Goal: Information Seeking & Learning: Learn about a topic

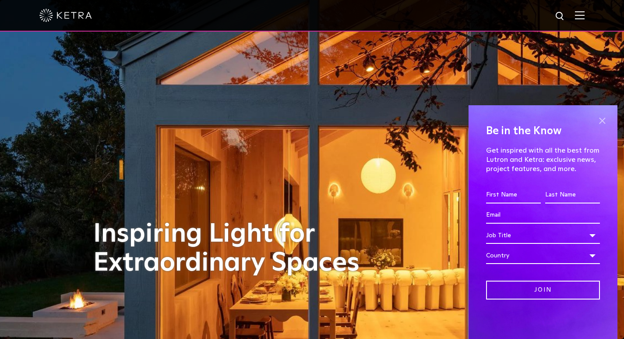
click at [603, 116] on span at bounding box center [602, 120] width 13 height 13
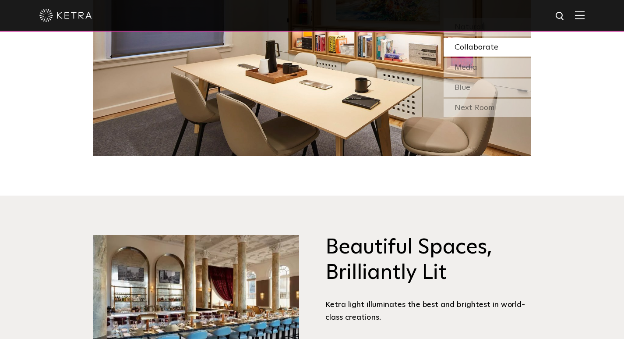
scroll to position [832, 0]
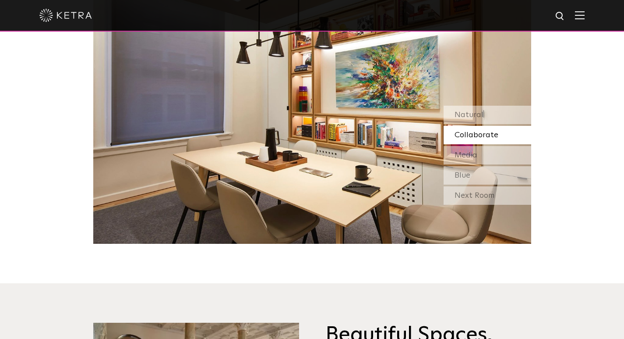
click at [468, 132] on span "Collaborate" at bounding box center [477, 135] width 44 height 8
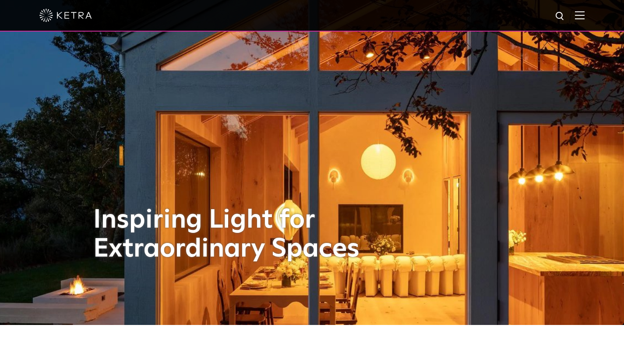
scroll to position [0, 0]
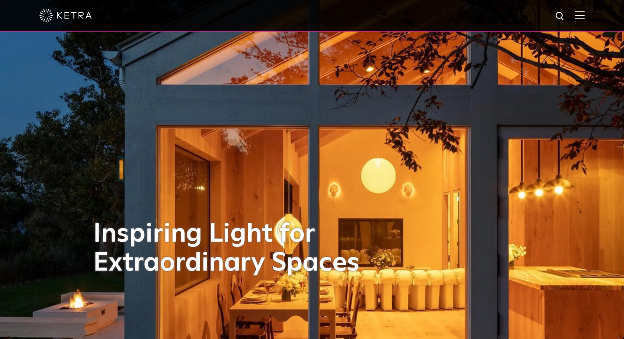
click at [585, 17] on img at bounding box center [580, 15] width 10 height 8
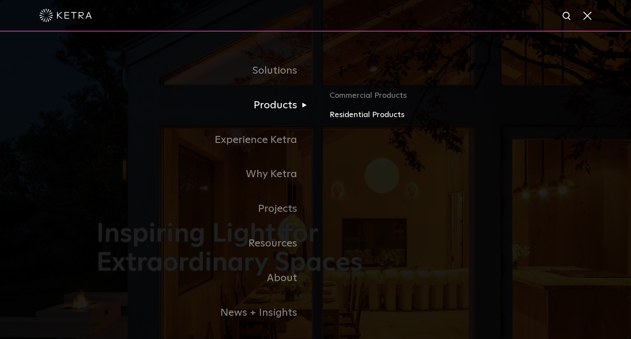
click at [356, 113] on link "Residential Products" at bounding box center [431, 115] width 205 height 13
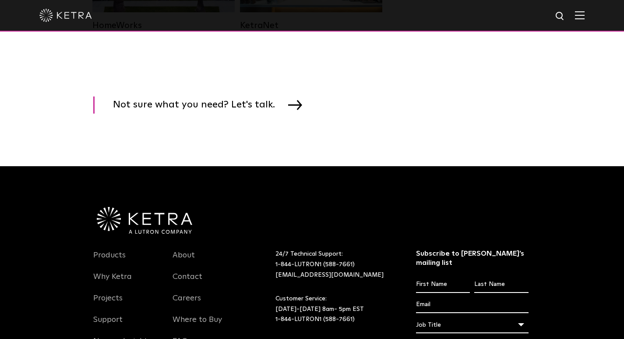
scroll to position [1139, 0]
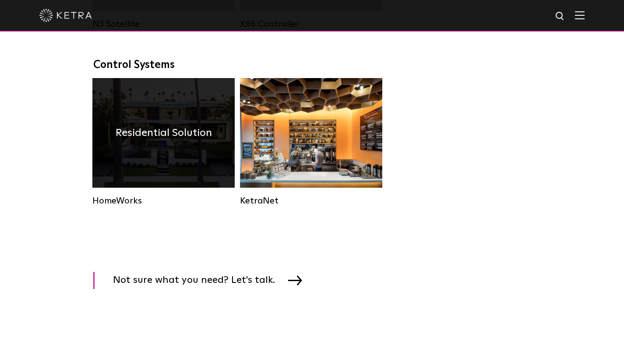
click at [134, 170] on div "Residential Solution" at bounding box center [163, 133] width 142 height 110
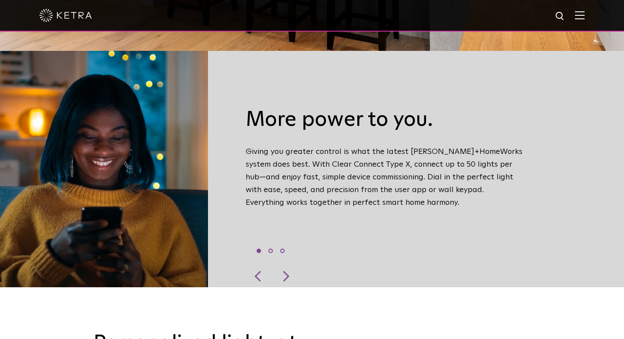
scroll to position [350, 0]
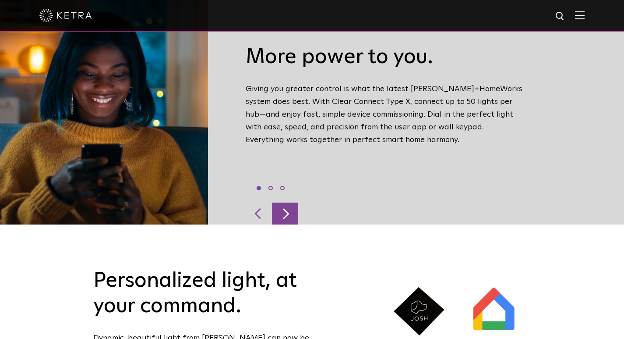
click at [289, 202] on div at bounding box center [285, 213] width 26 height 22
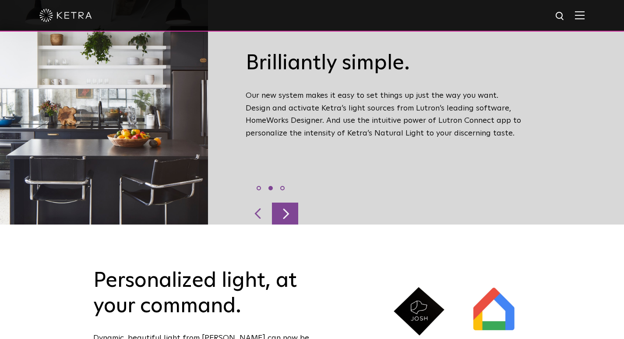
click at [289, 202] on div at bounding box center [285, 213] width 26 height 22
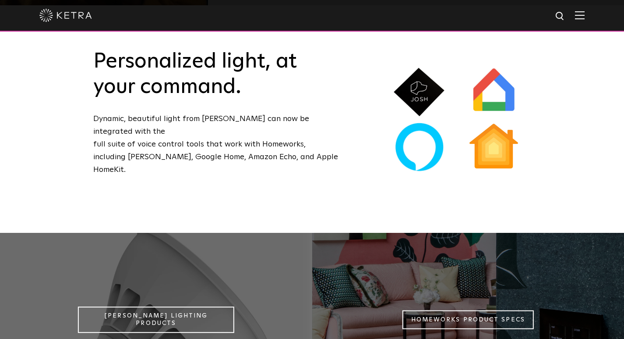
scroll to position [701, 0]
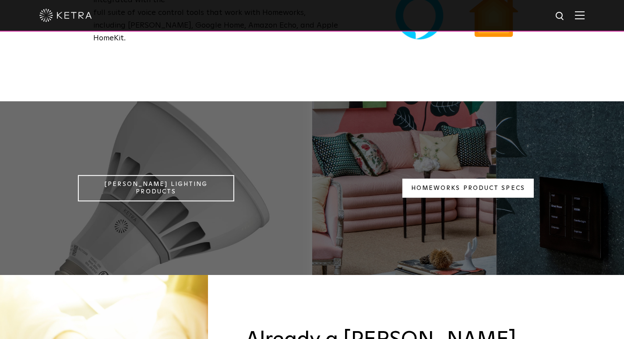
click at [484, 179] on link "Homeworks Product Specs" at bounding box center [468, 188] width 131 height 19
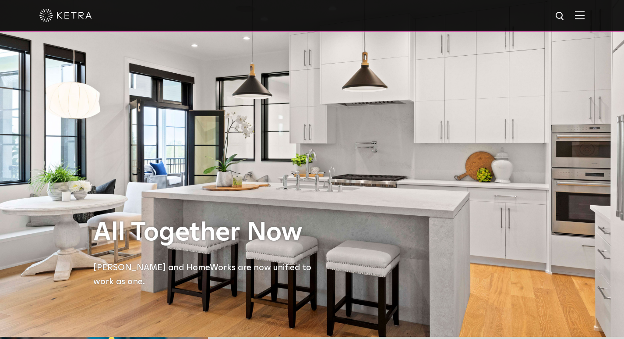
scroll to position [0, 0]
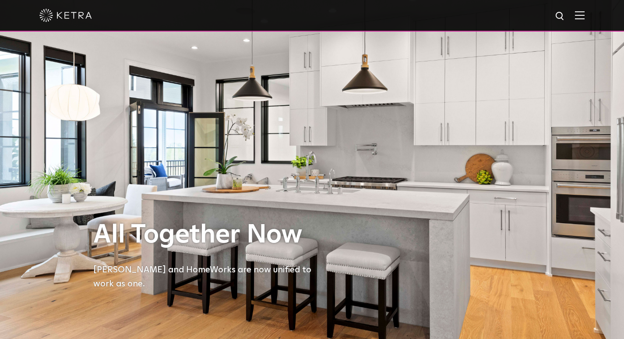
click at [585, 13] on img at bounding box center [580, 15] width 10 height 8
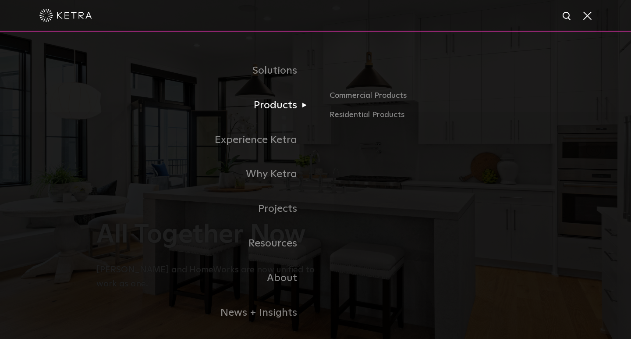
click at [260, 106] on link "Products" at bounding box center [205, 105] width 219 height 35
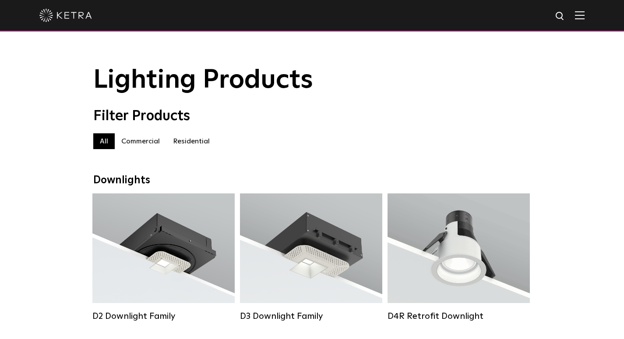
click at [202, 146] on label "Residential" at bounding box center [191, 141] width 50 height 16
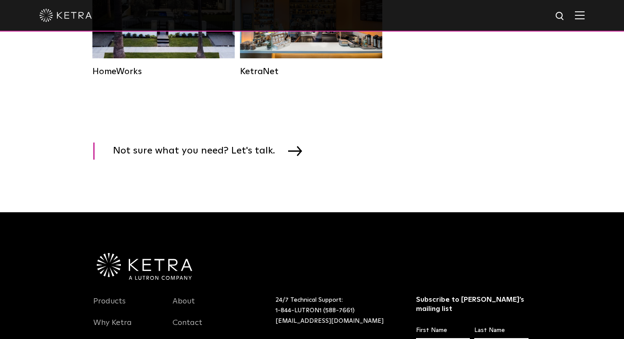
scroll to position [1270, 0]
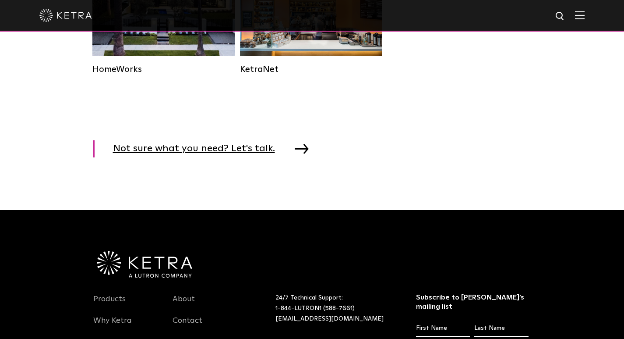
click at [296, 153] on img at bounding box center [302, 149] width 14 height 10
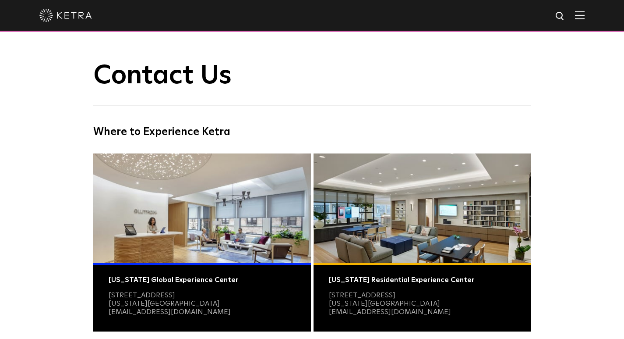
click at [585, 16] on img at bounding box center [580, 15] width 10 height 8
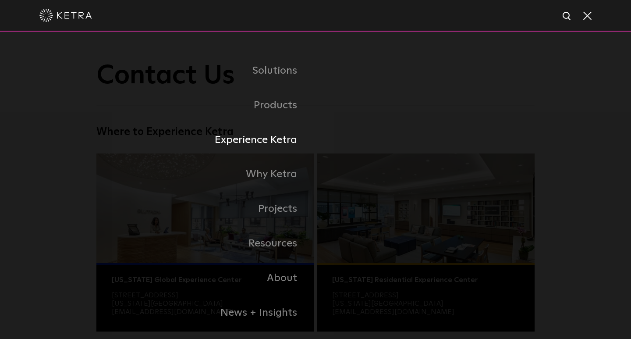
click at [271, 141] on link "Experience Ketra" at bounding box center [205, 140] width 219 height 35
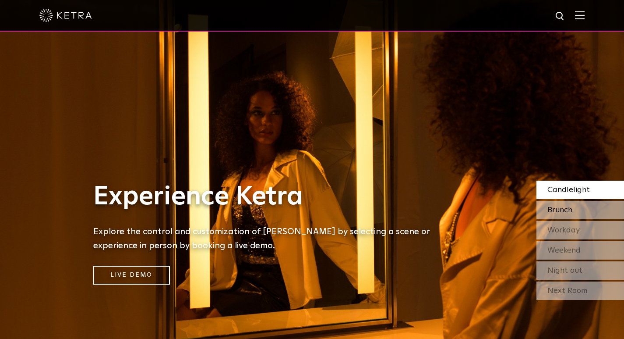
click at [567, 208] on span "Brunch" at bounding box center [560, 210] width 25 height 8
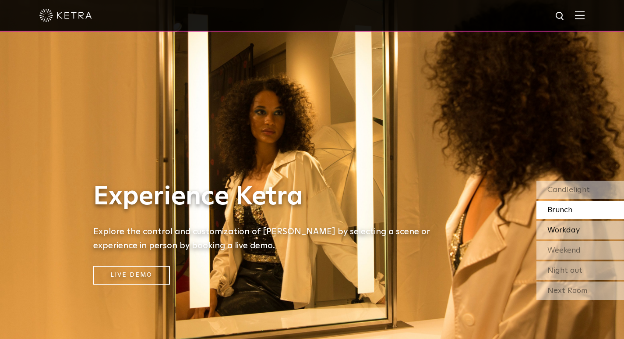
click at [570, 229] on span "Workday" at bounding box center [564, 230] width 32 height 8
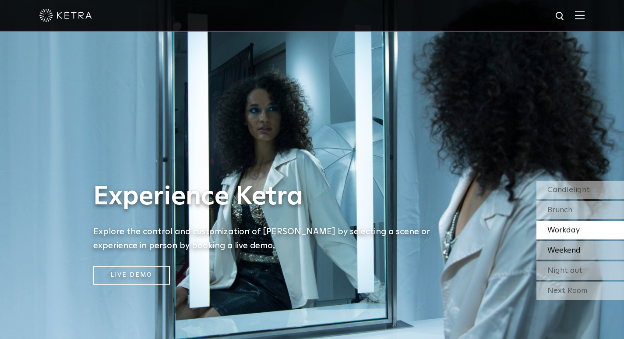
click at [576, 249] on span "Weekend" at bounding box center [564, 250] width 33 height 8
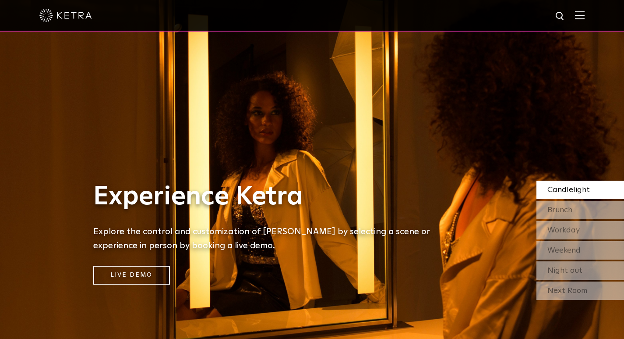
click at [585, 16] on img at bounding box center [580, 15] width 10 height 8
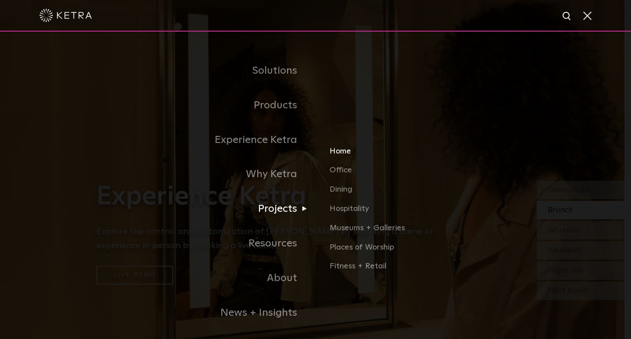
click at [340, 154] on link "Home" at bounding box center [431, 154] width 205 height 19
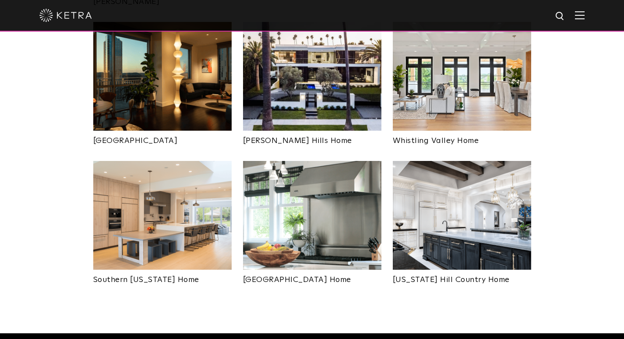
scroll to position [526, 0]
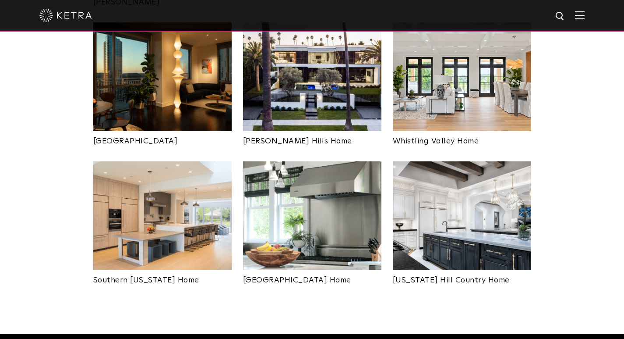
click at [153, 209] on img at bounding box center [162, 215] width 138 height 109
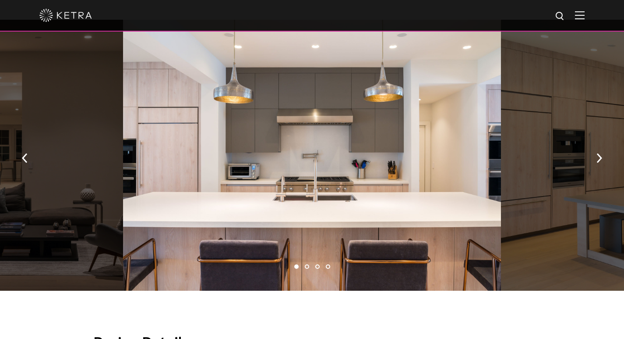
scroll to position [438, 0]
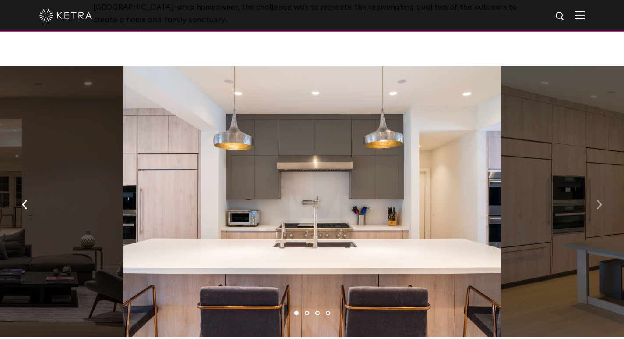
click at [599, 200] on img "button" at bounding box center [600, 205] width 6 height 10
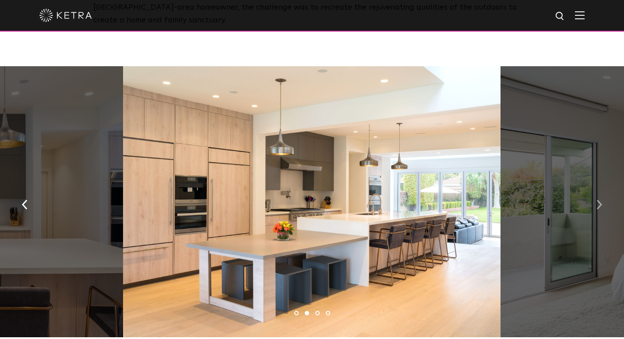
click at [598, 200] on img "button" at bounding box center [600, 205] width 6 height 10
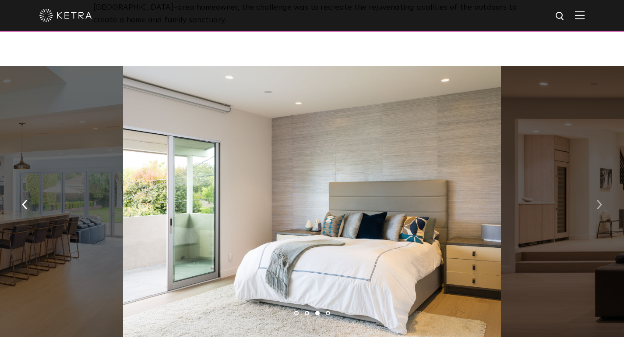
click at [597, 201] on img "button" at bounding box center [600, 205] width 6 height 10
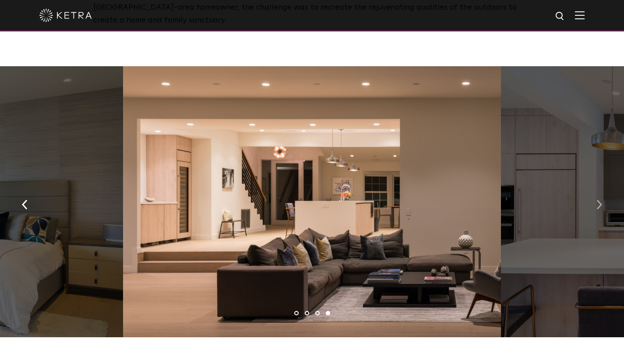
click at [597, 201] on img "button" at bounding box center [600, 205] width 6 height 10
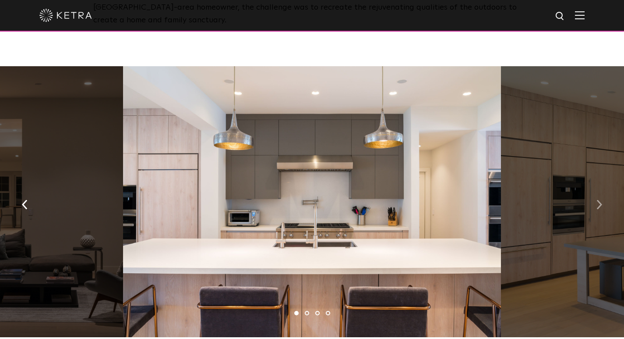
click at [597, 201] on img "button" at bounding box center [600, 205] width 6 height 10
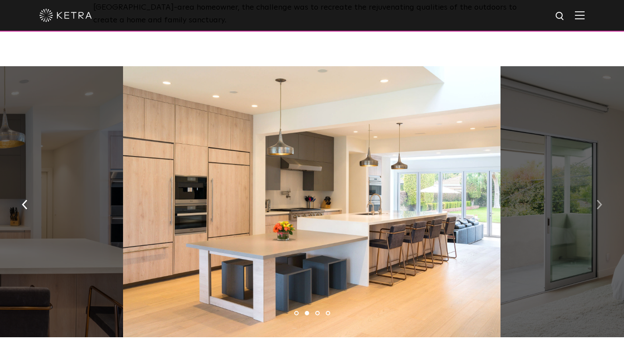
click at [595, 200] on button "button" at bounding box center [599, 204] width 19 height 30
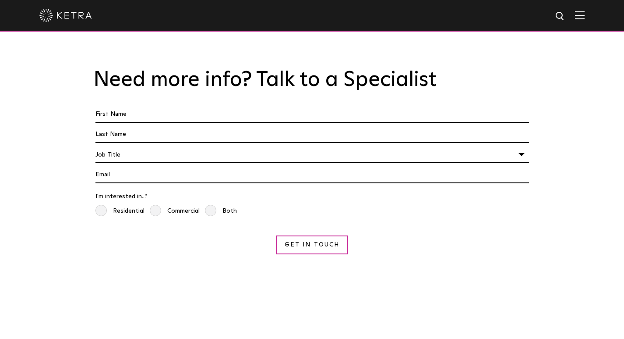
scroll to position [1708, 0]
